Goal: Information Seeking & Learning: Understand process/instructions

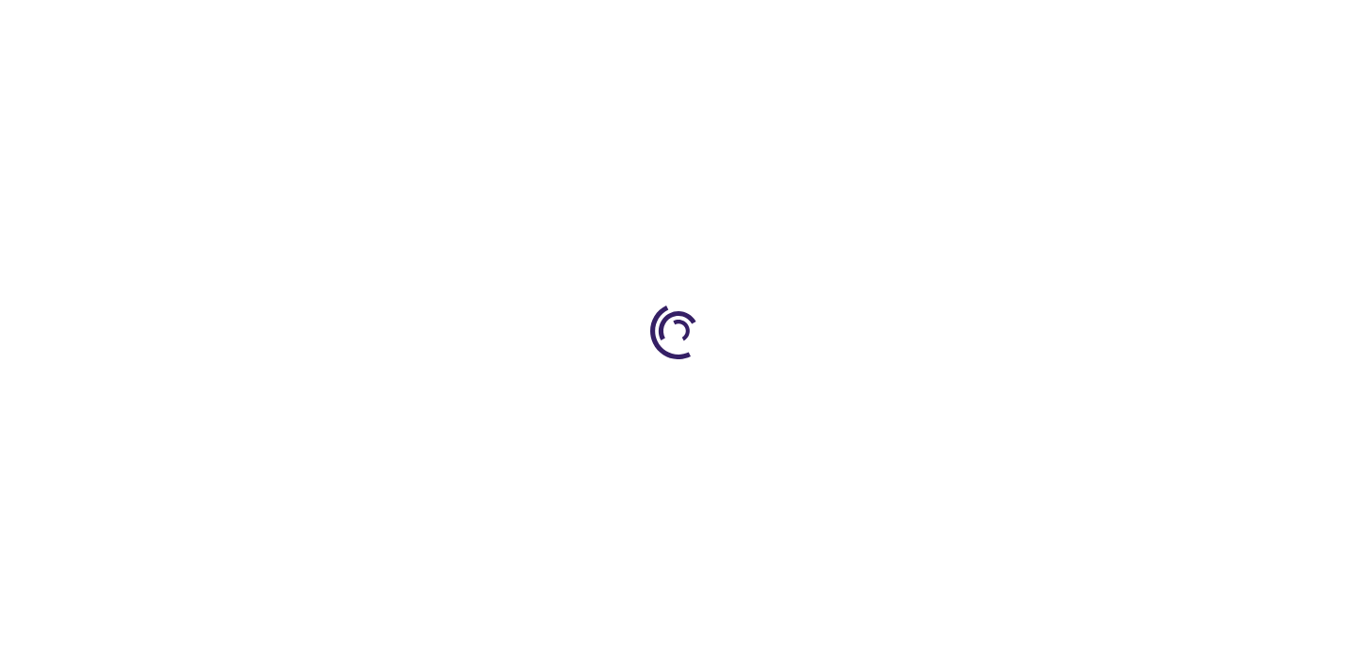
type input "0"
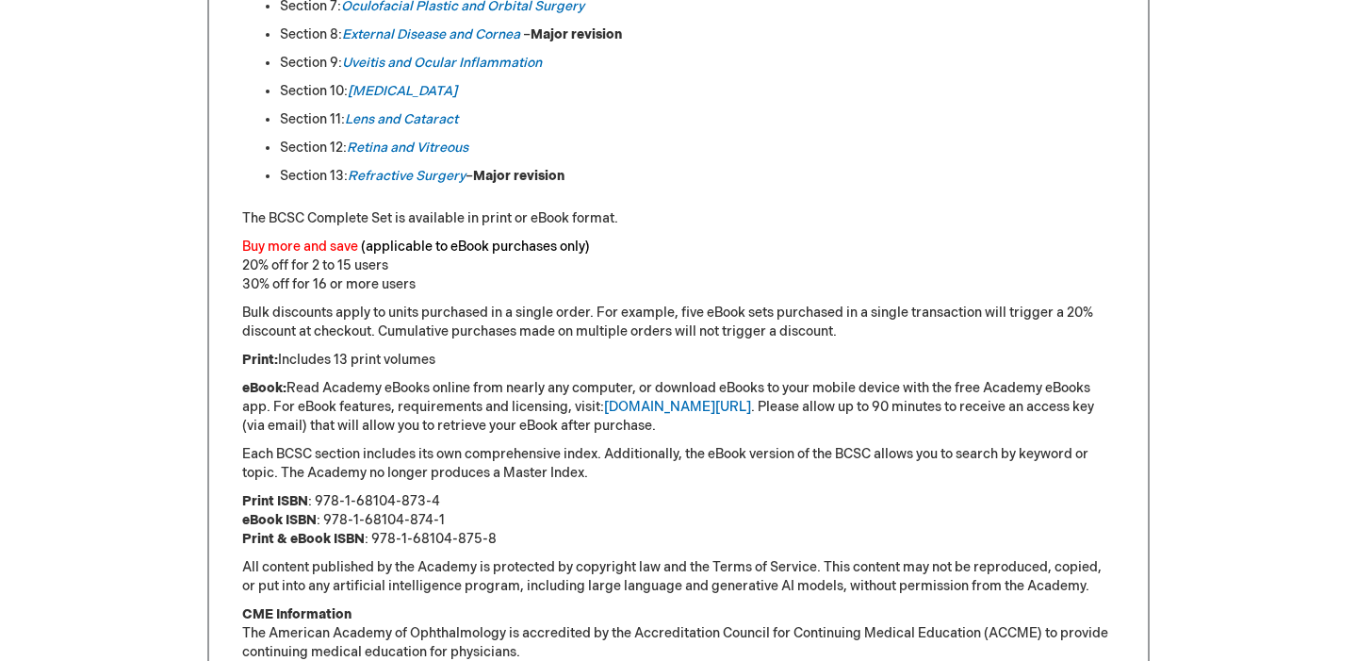
scroll to position [1289, 0]
click at [379, 171] on em "Refractive Surgery" at bounding box center [407, 178] width 118 height 16
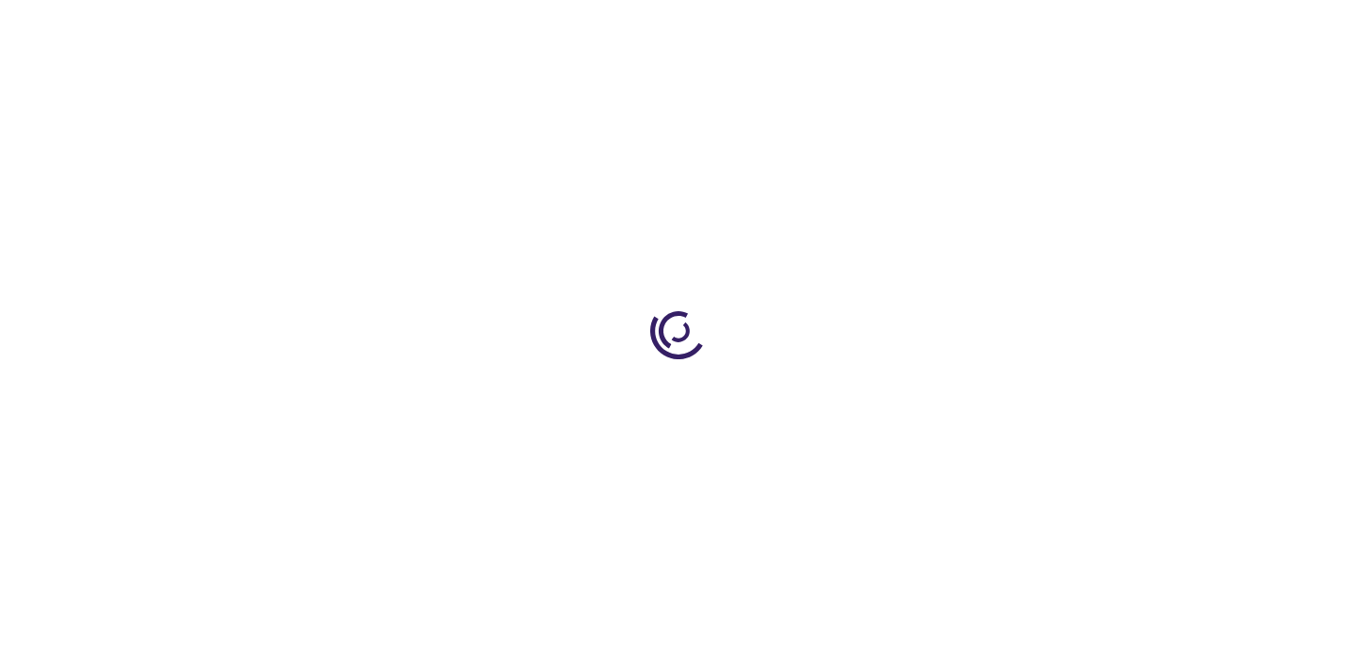
type input "0"
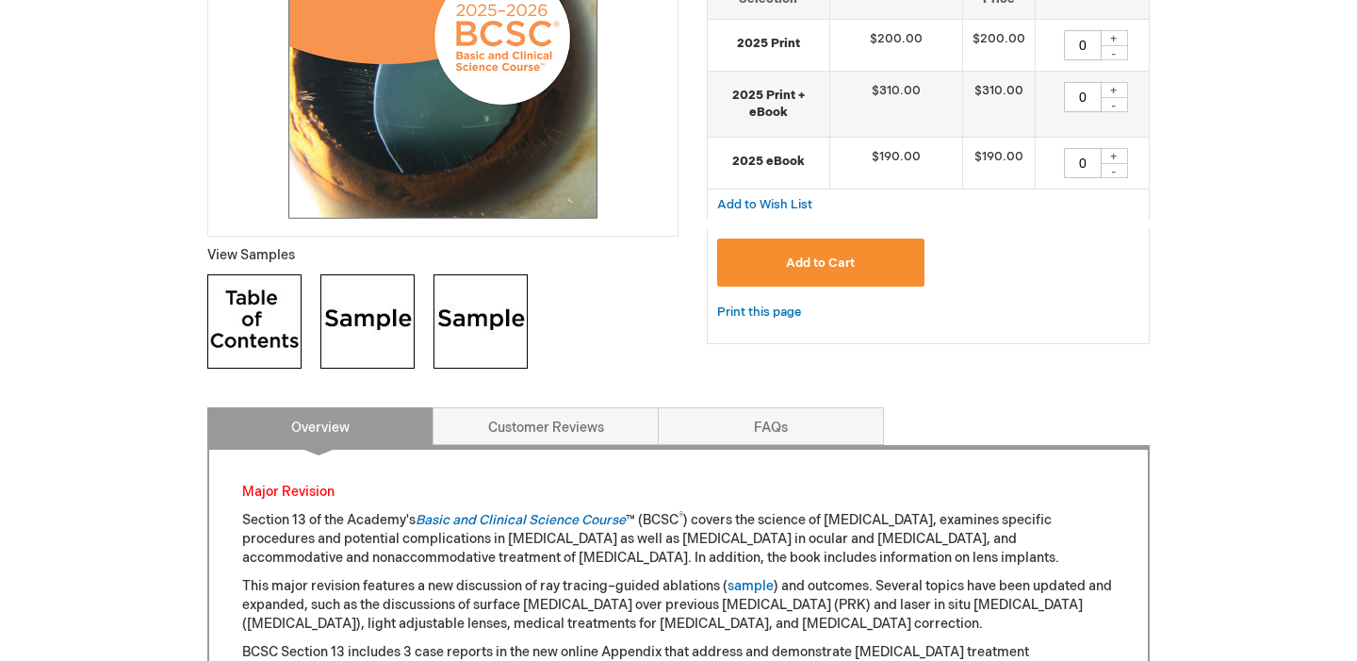
scroll to position [521, 0]
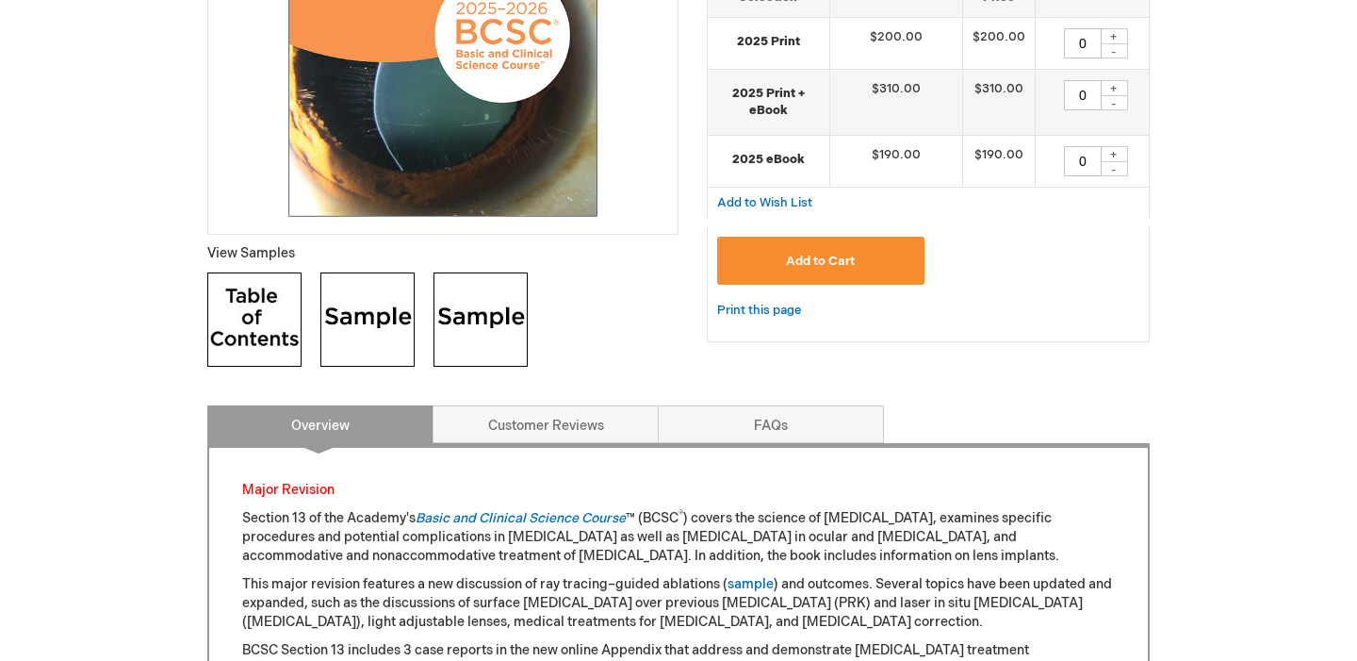
click at [363, 311] on img at bounding box center [367, 319] width 94 height 94
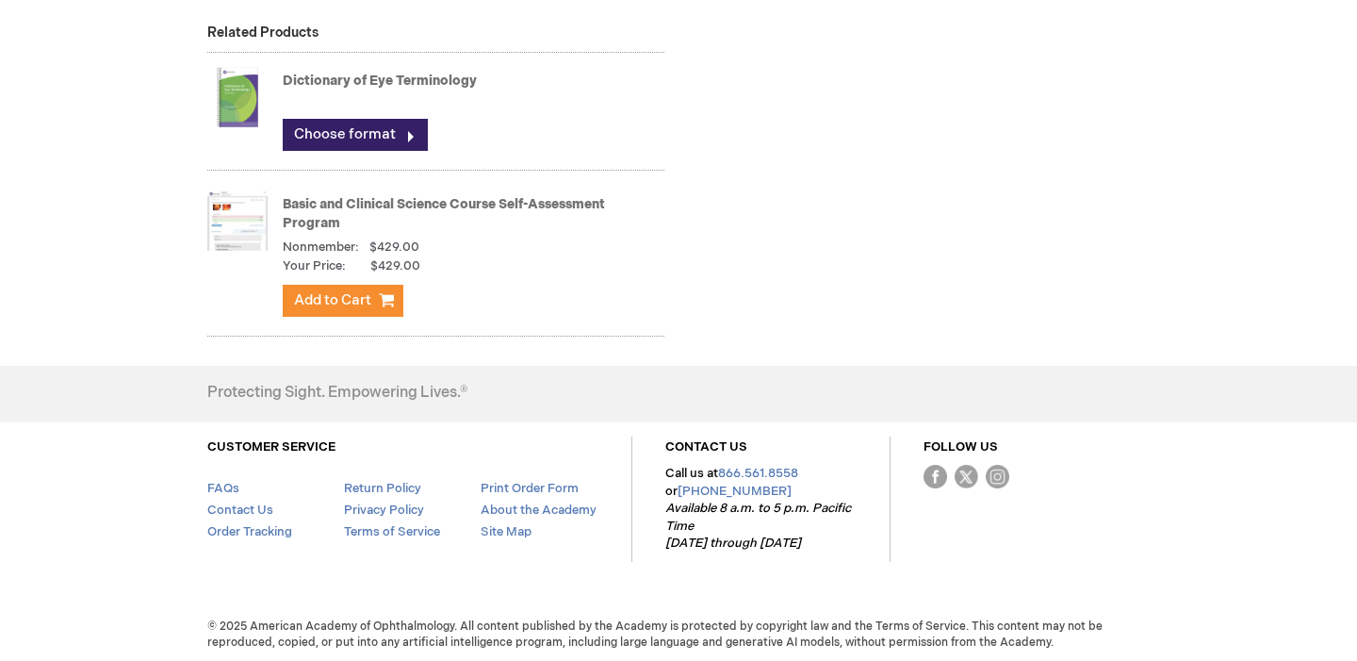
scroll to position [2000, 0]
click at [215, 486] on link "FAQs" at bounding box center [223, 489] width 32 height 15
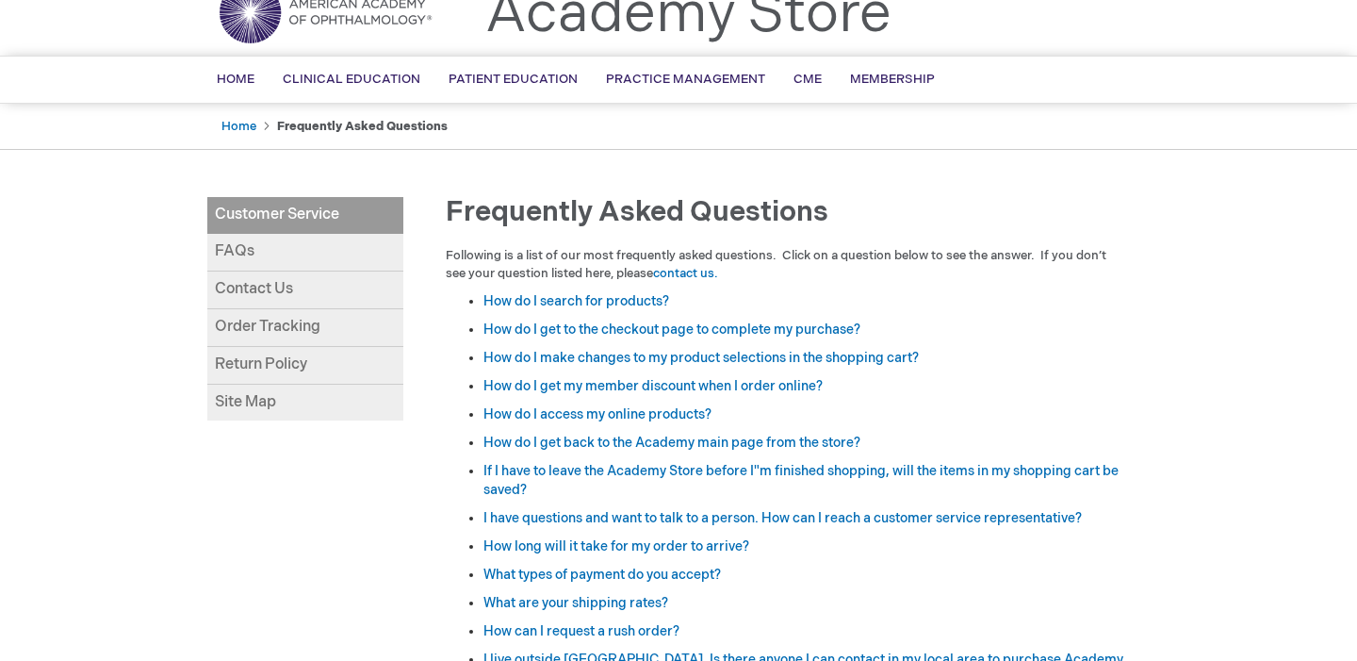
scroll to position [83, 0]
click at [510, 379] on link "How do I get my member discount when I order online?" at bounding box center [653, 385] width 339 height 16
